Goal: Task Accomplishment & Management: Use online tool/utility

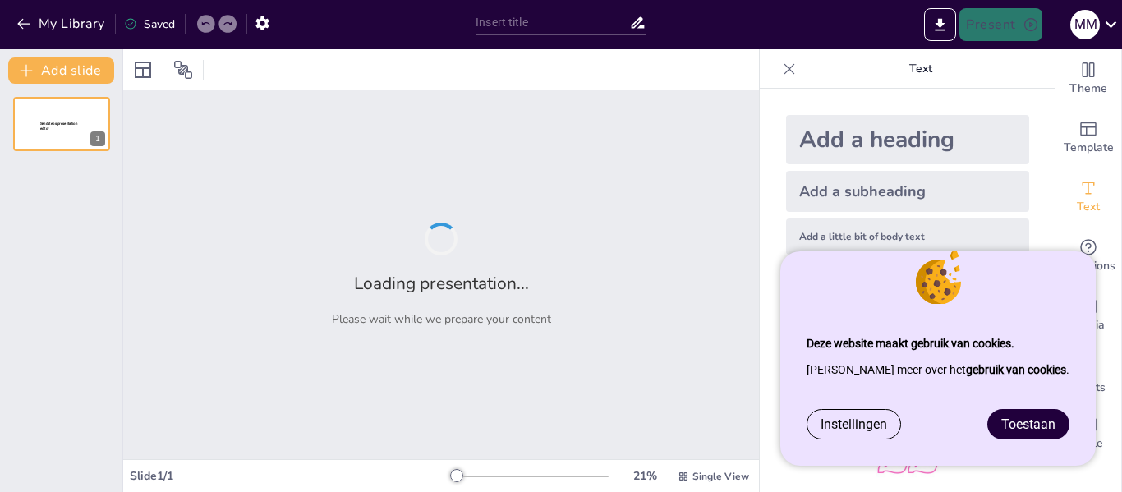
type input "Vergelijkende Analyse van Werkloosheid: [GEOGRAPHIC_DATA] versus [GEOGRAPHIC_DA…"
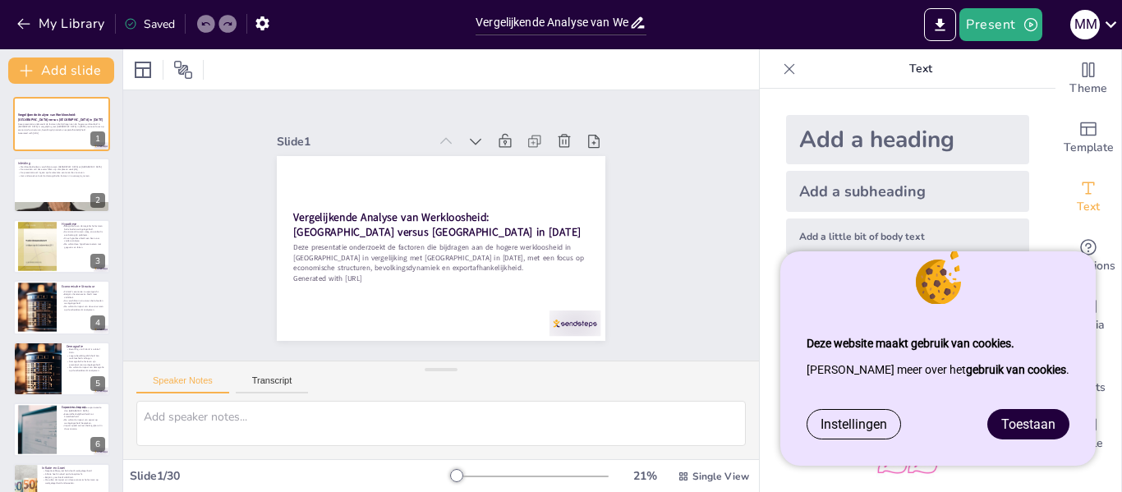
checkbox input "true"
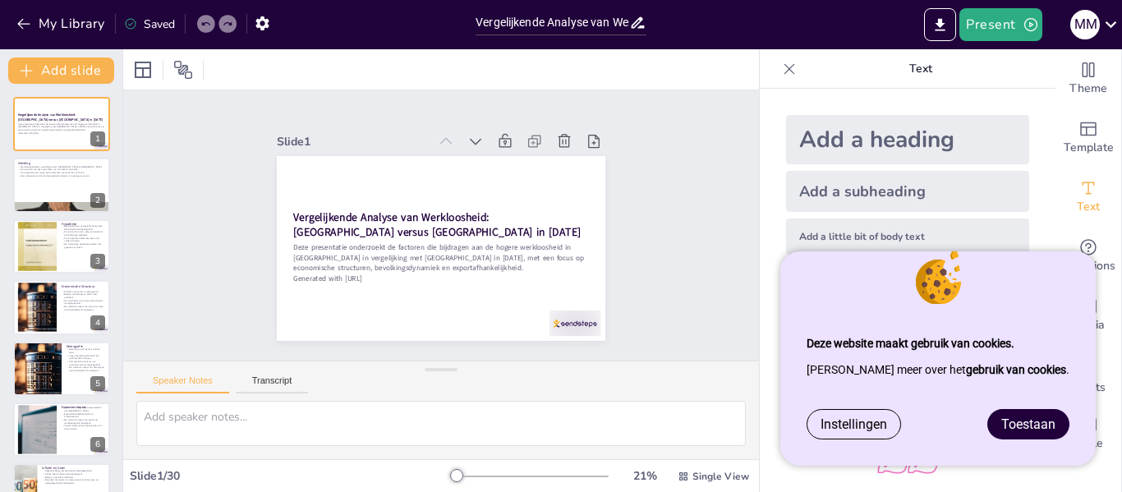
click at [1041, 425] on span "Toestaan" at bounding box center [1028, 424] width 54 height 16
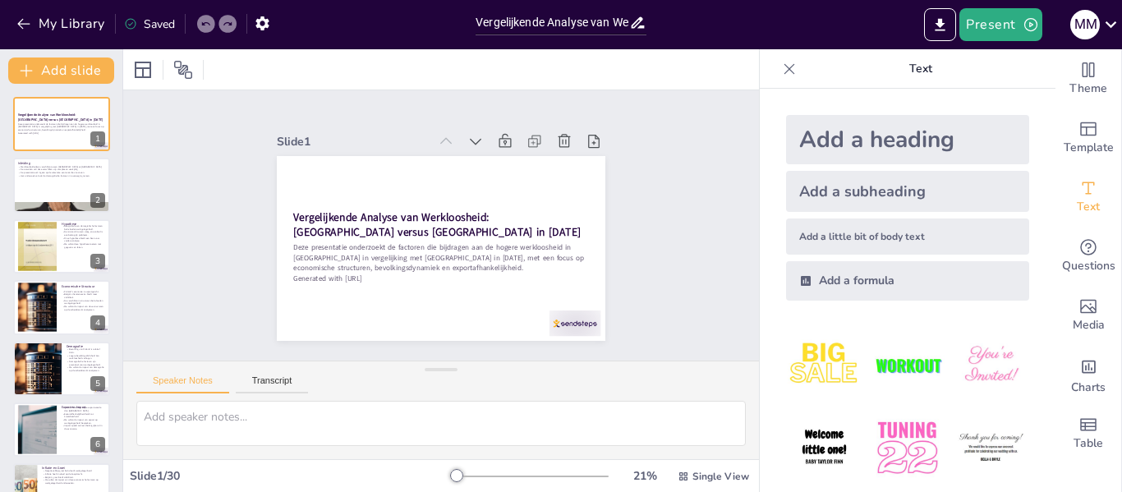
checkbox input "true"
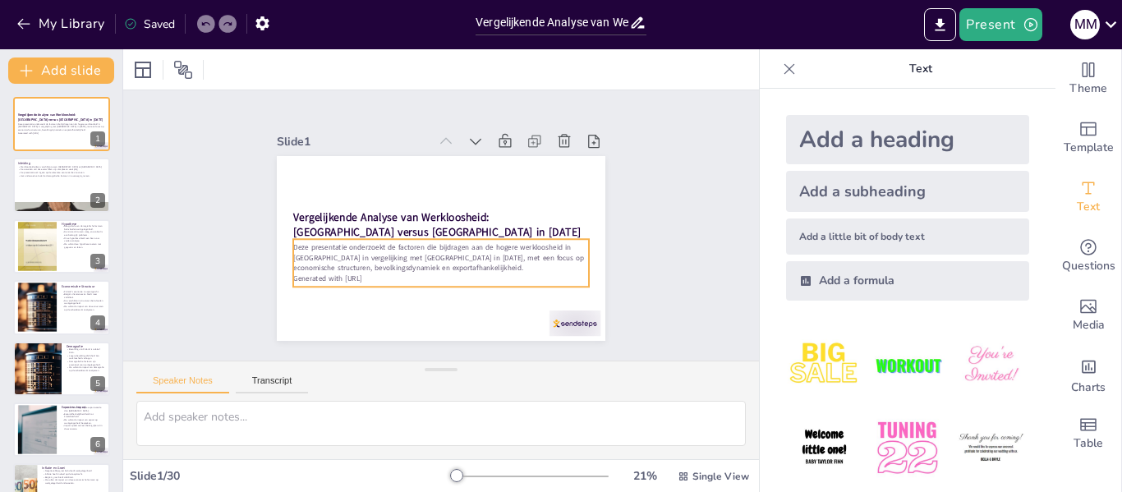
checkbox input "true"
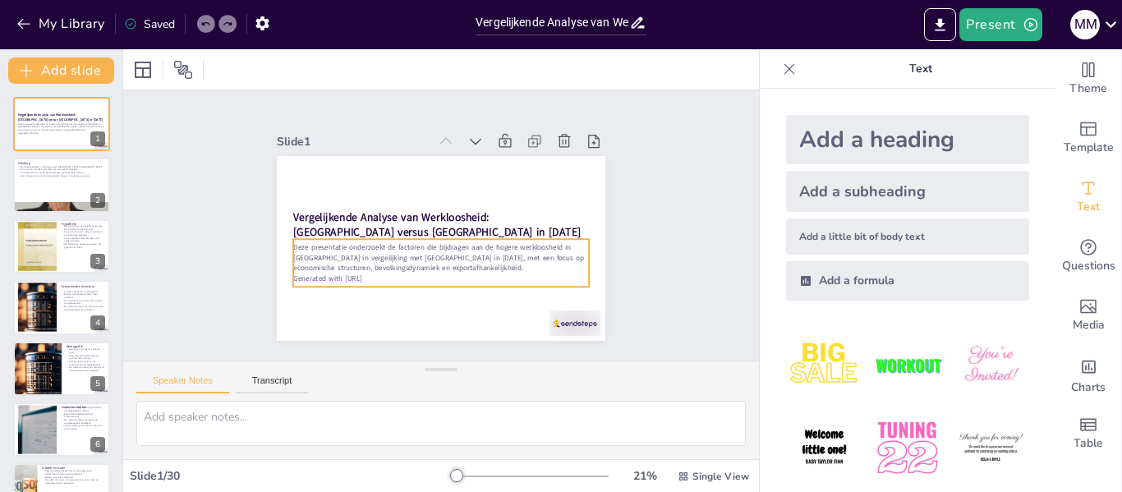
checkbox input "true"
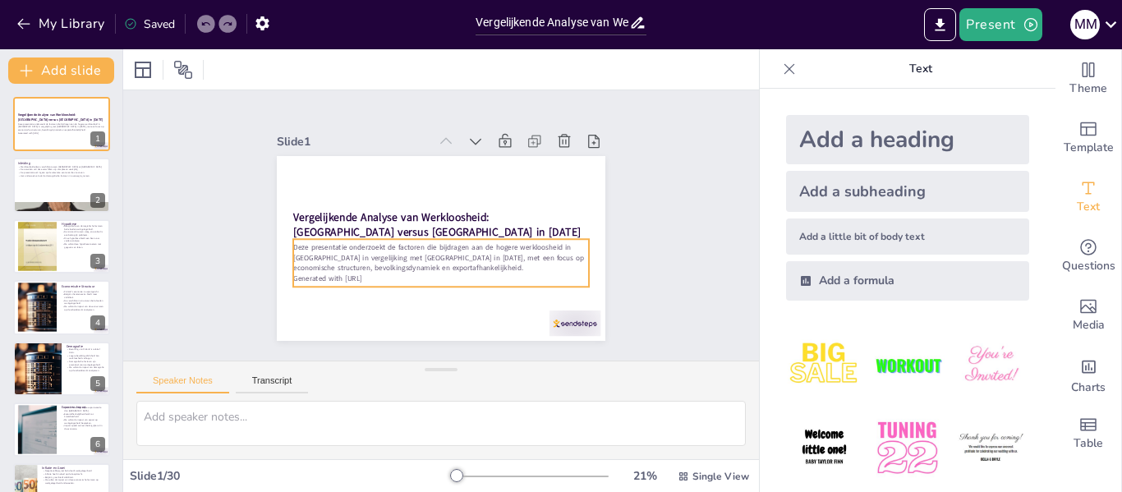
checkbox input "true"
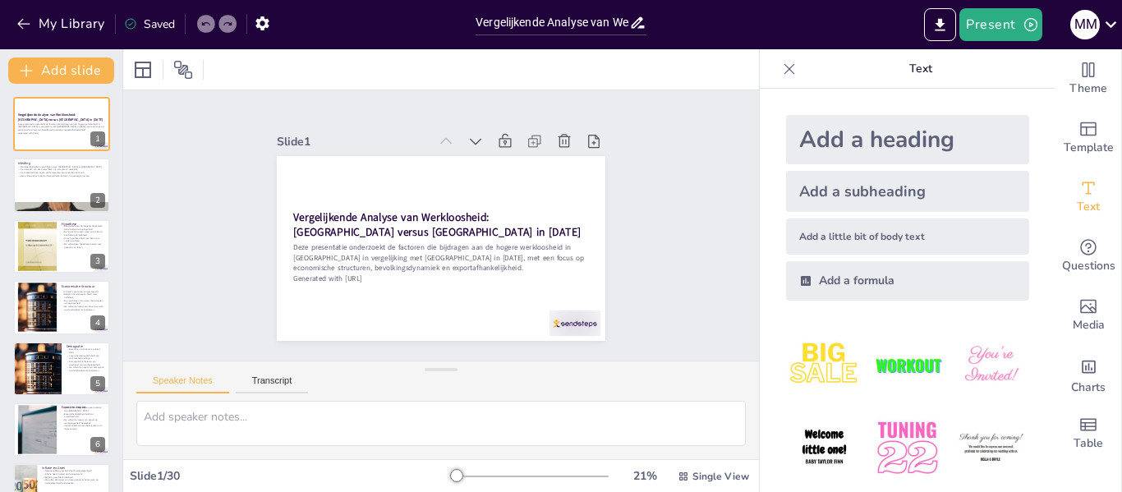
checkbox input "true"
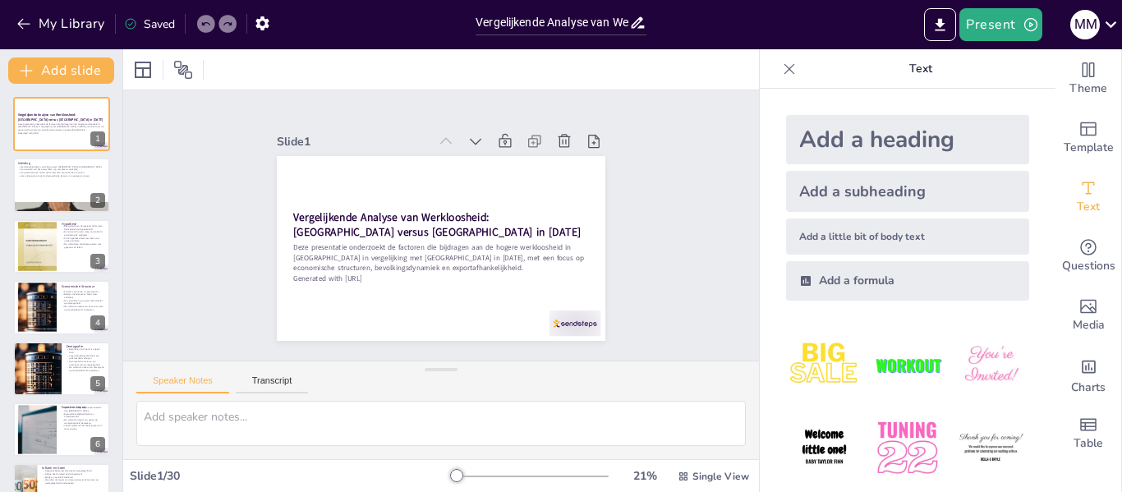
click at [660, 274] on div "Slide 1 Vergelijkende Analyse van Werkloosheid: [GEOGRAPHIC_DATA] versus [GEOGR…" at bounding box center [441, 225] width 626 height 653
checkbox input "true"
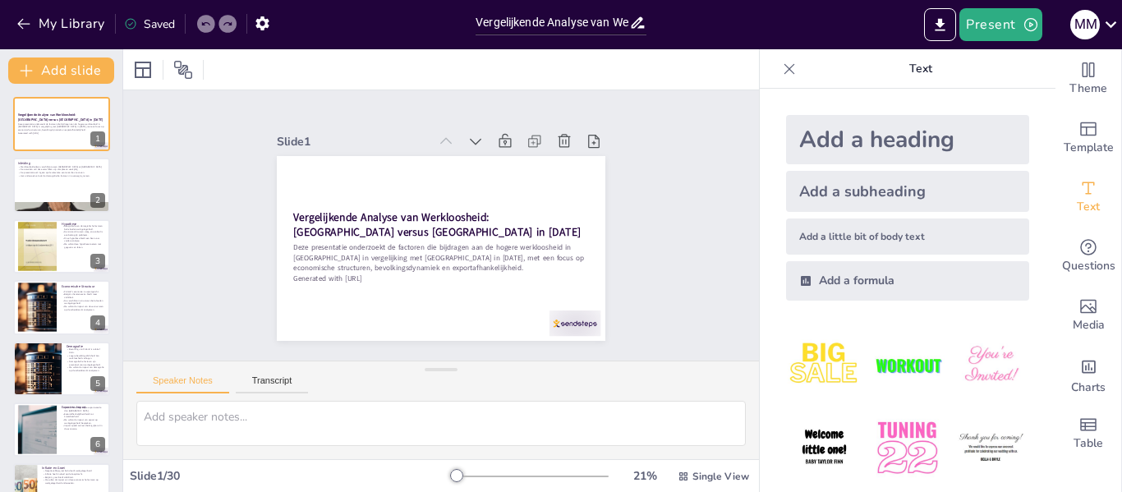
checkbox input "true"
click at [660, 274] on div "Slide 1 Vergelijkende Analyse van Werkloosheid: [GEOGRAPHIC_DATA] versus [GEOGR…" at bounding box center [441, 224] width 660 height 335
checkbox input "true"
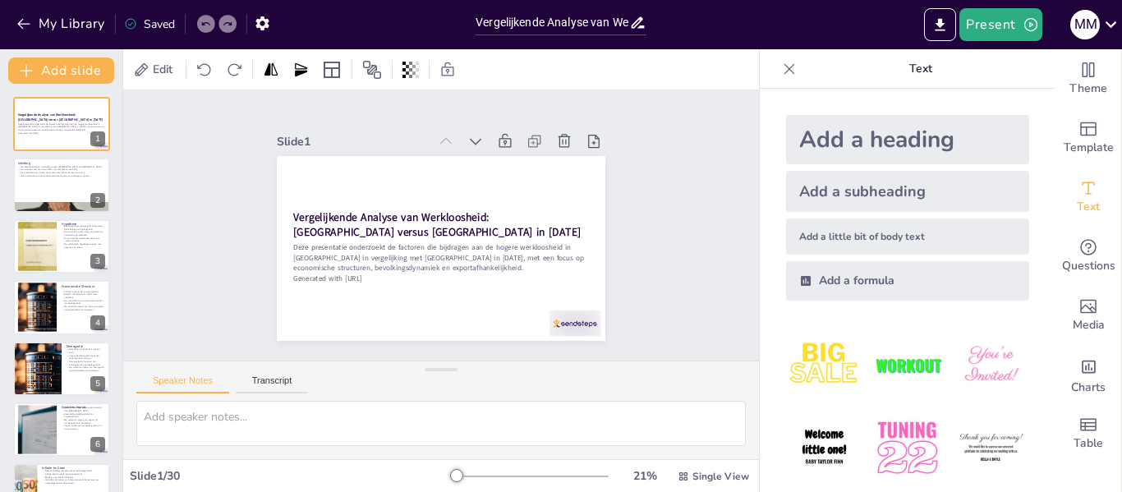
checkbox input "true"
click at [684, 277] on div "Slide 1 Vergelijkende Analyse van Werkloosheid: [GEOGRAPHIC_DATA] versus [GEOGR…" at bounding box center [441, 225] width 660 height 335
checkbox input "true"
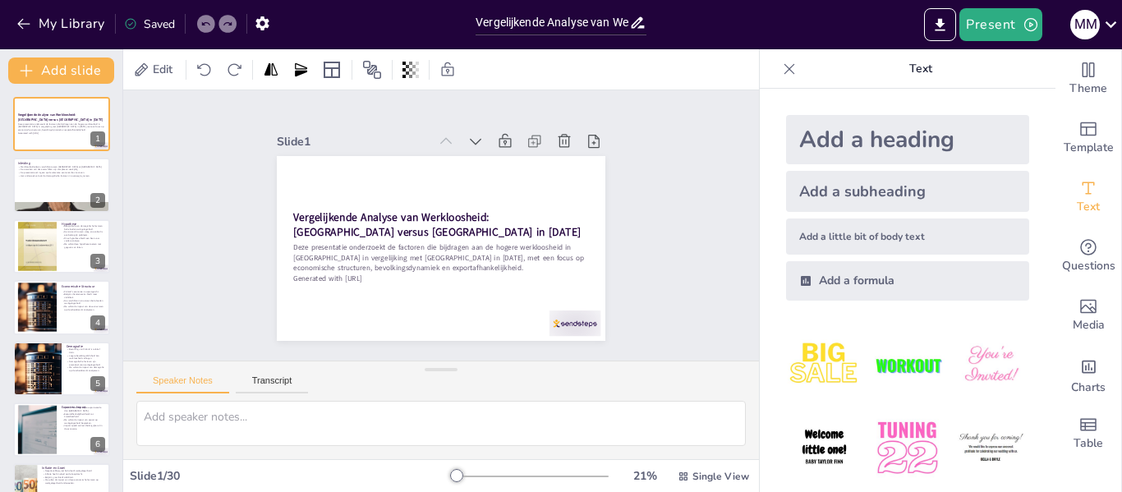
checkbox input "true"
click at [1018, 23] on button "Present" at bounding box center [1000, 24] width 82 height 33
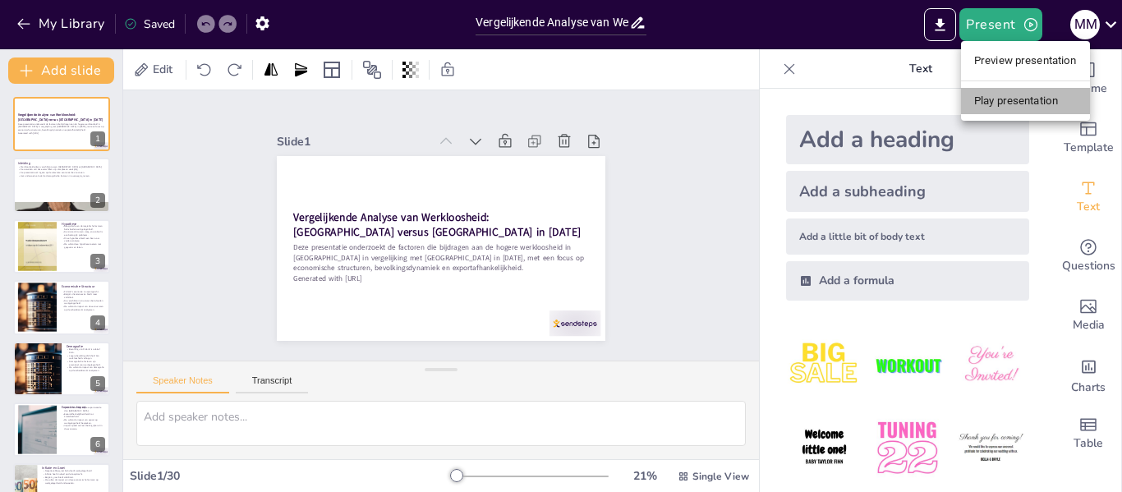
click at [1008, 98] on li "Play presentation" at bounding box center [1025, 101] width 129 height 26
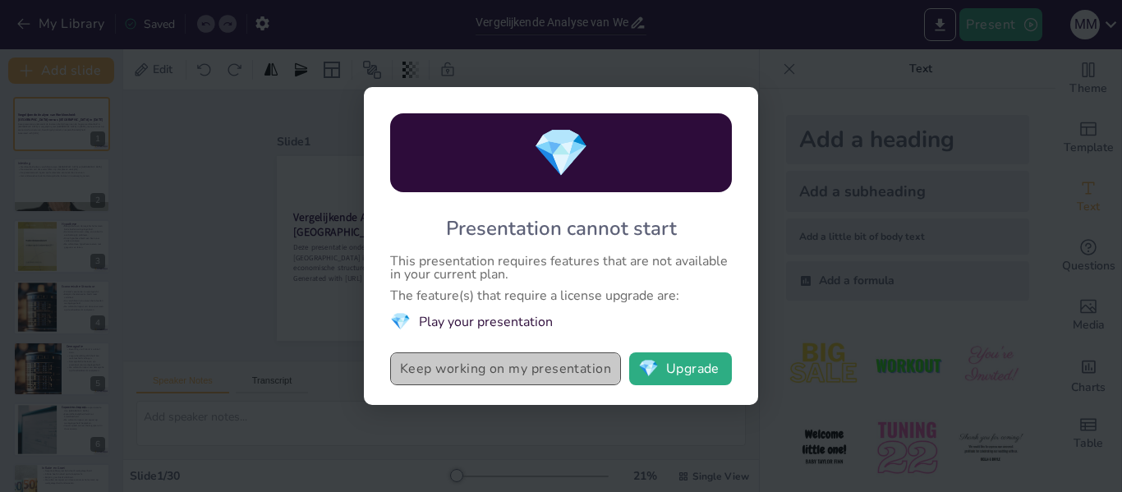
click at [568, 376] on button "Keep working on my presentation" at bounding box center [505, 368] width 231 height 33
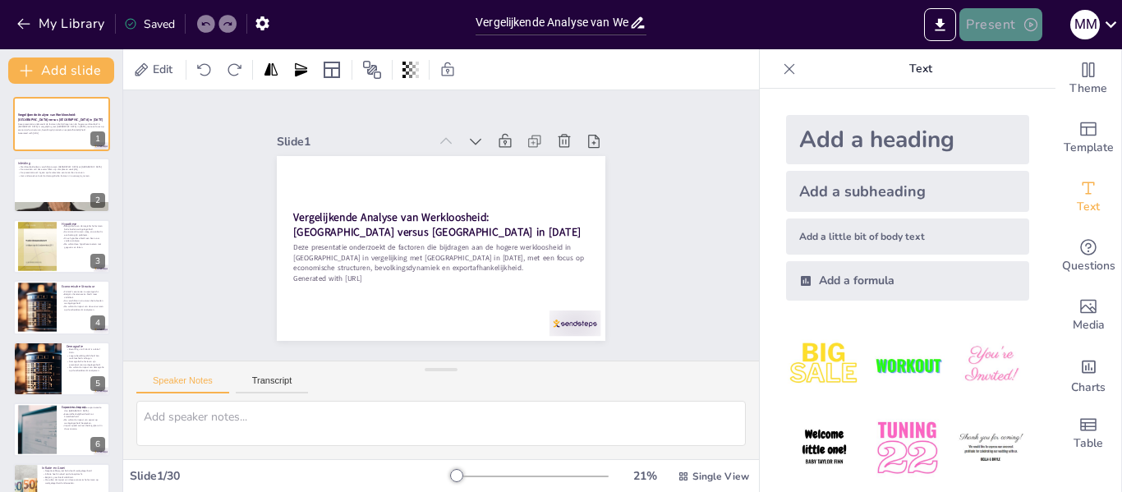
click at [1013, 21] on button "Present" at bounding box center [1000, 24] width 82 height 33
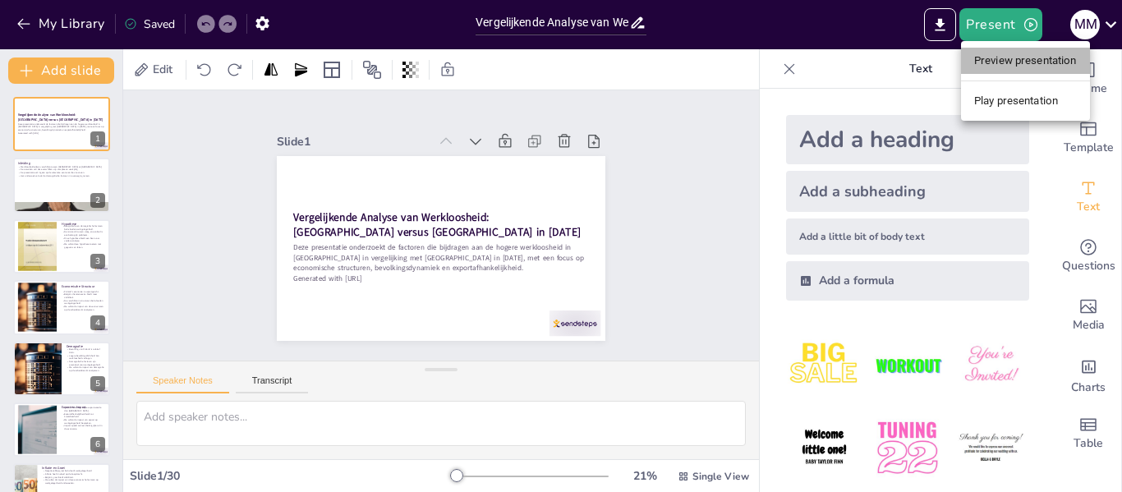
click at [1021, 55] on li "Preview presentation" at bounding box center [1025, 61] width 129 height 26
